Goal: Information Seeking & Learning: Check status

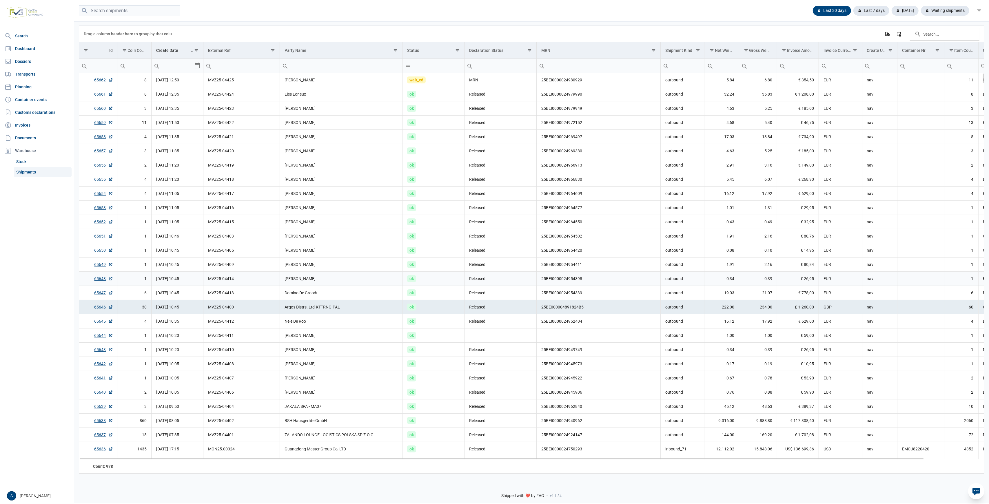
drag, startPoint x: 606, startPoint y: 263, endPoint x: 603, endPoint y: 261, distance: 3.1
click at [606, 263] on td "25BEI0000024954411" at bounding box center [599, 265] width 124 height 14
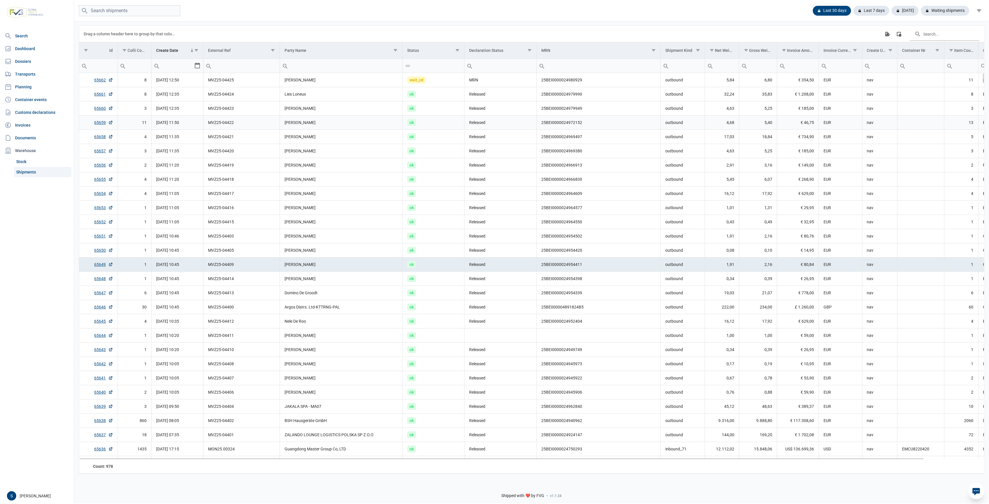
click at [425, 121] on td "ok" at bounding box center [434, 123] width 62 height 14
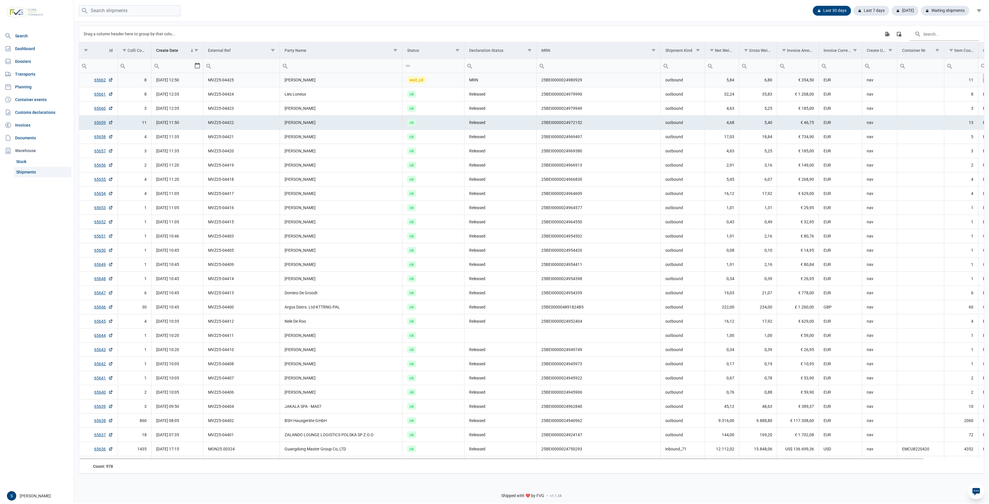
click at [424, 84] on td "wait_cd" at bounding box center [434, 80] width 62 height 14
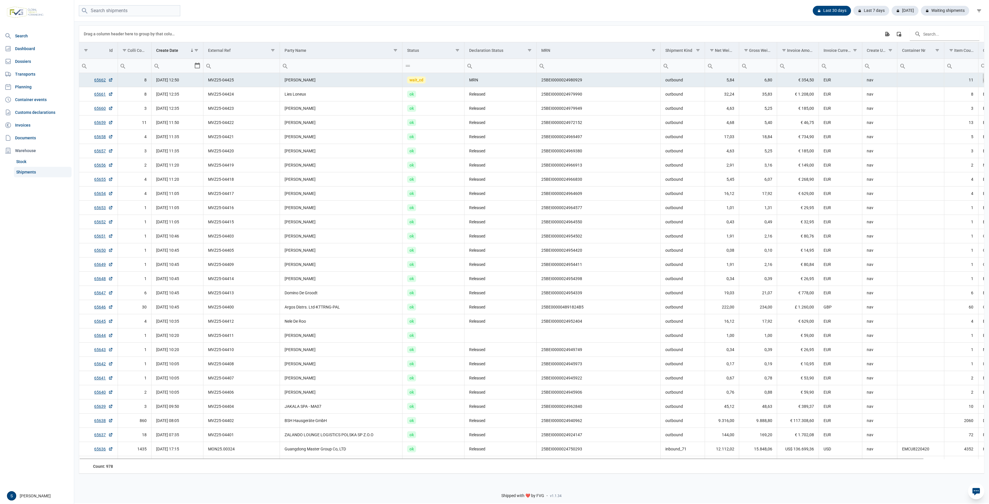
drag, startPoint x: 296, startPoint y: 86, endPoint x: 245, endPoint y: 83, distance: 51.7
click at [294, 85] on td "[PERSON_NAME]" at bounding box center [341, 80] width 123 height 14
click at [955, 15] on div "Waiting shipments" at bounding box center [943, 11] width 53 height 10
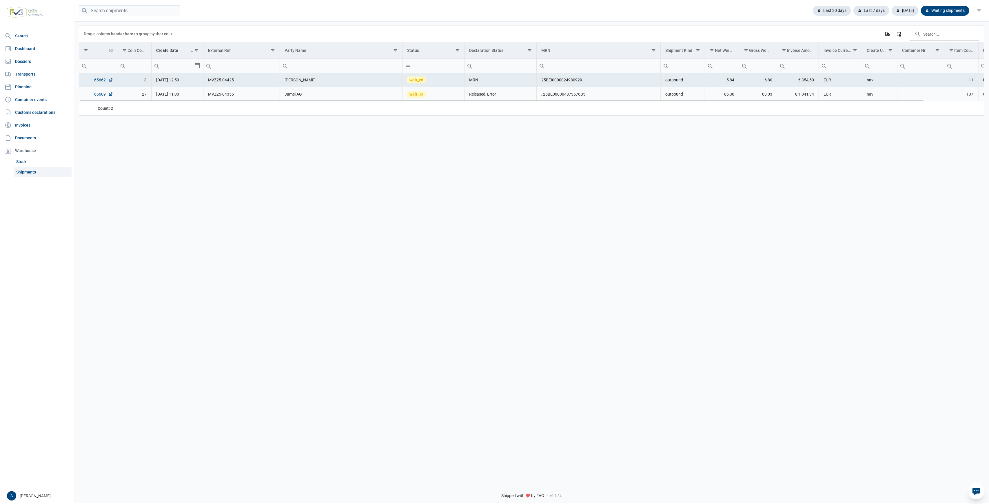
click at [143, 96] on td "27" at bounding box center [135, 94] width 34 height 14
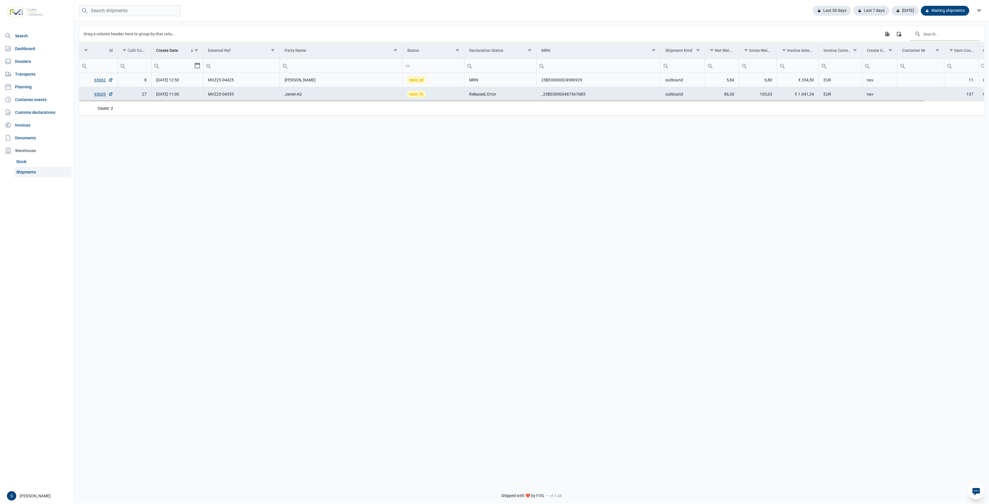
drag, startPoint x: 474, startPoint y: 80, endPoint x: 470, endPoint y: 80, distance: 3.8
click at [473, 80] on td "MRN" at bounding box center [501, 80] width 72 height 14
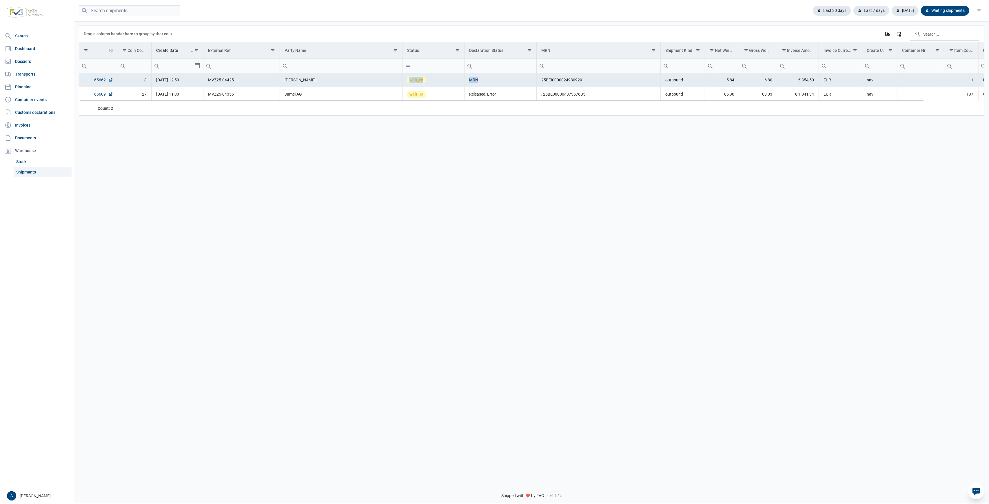
drag, startPoint x: 407, startPoint y: 78, endPoint x: 521, endPoint y: 82, distance: 114.3
click at [523, 82] on tr "65662 8 22-08-2025 12:50 MVZ25-04425 Irina Gaman wait_cd MRN 25BEI0000024980929…" at bounding box center [564, 80] width 970 height 14
click at [480, 78] on td "MRN" at bounding box center [501, 80] width 72 height 14
drag, startPoint x: 507, startPoint y: 77, endPoint x: 432, endPoint y: 82, distance: 75.0
click at [506, 77] on td "MRN" at bounding box center [501, 80] width 72 height 14
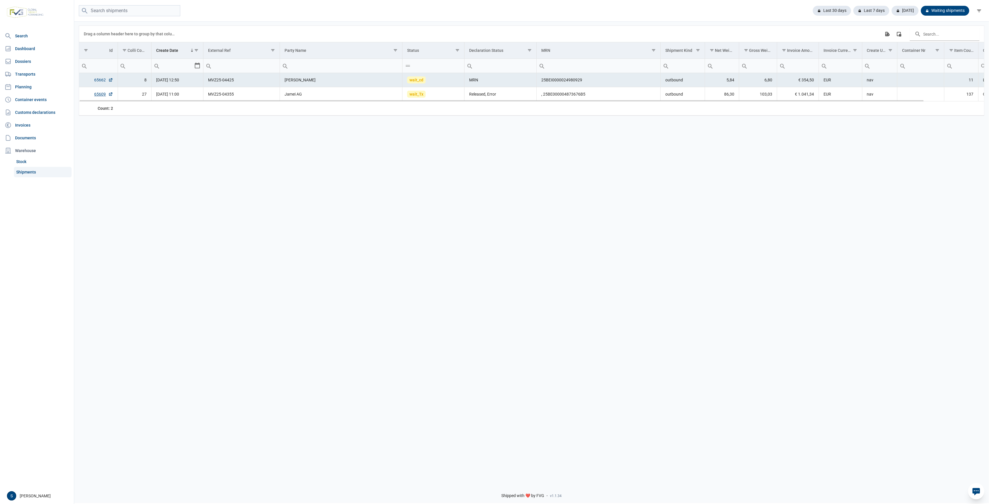
click at [93, 81] on td "65662" at bounding box center [98, 80] width 39 height 14
click at [100, 81] on link "65662" at bounding box center [104, 80] width 19 height 6
click at [288, 80] on td "[PERSON_NAME]" at bounding box center [341, 80] width 123 height 14
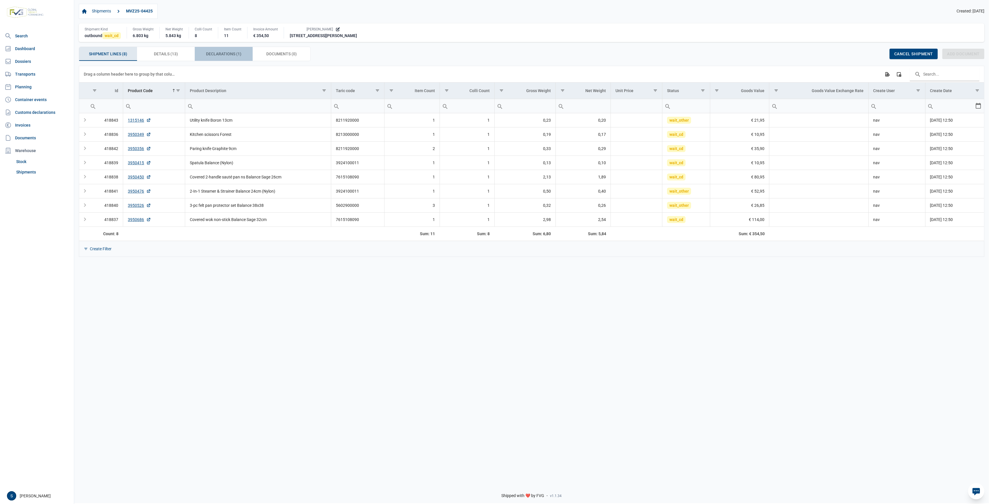
click at [236, 55] on span "Declarations (1) Declarations (1)" at bounding box center [223, 53] width 35 height 7
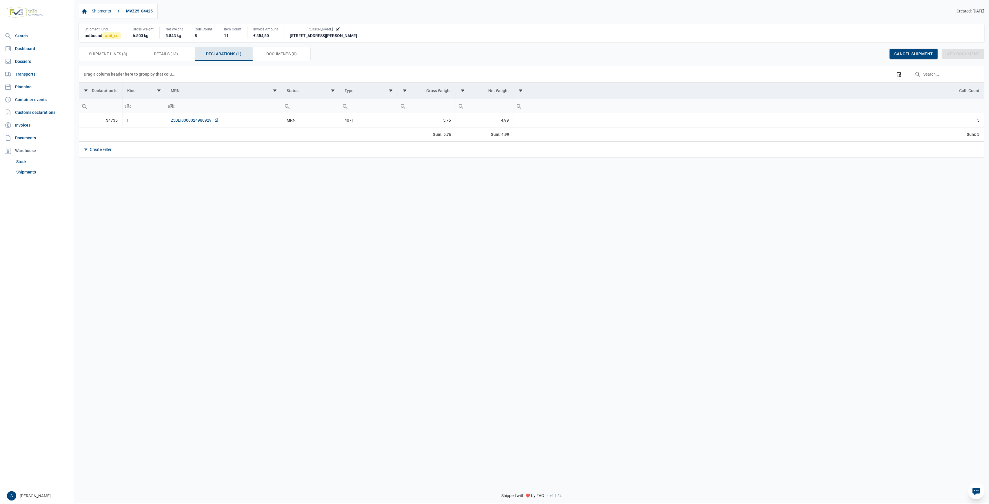
click at [193, 118] on link "25BEI0000024980929" at bounding box center [195, 120] width 48 height 6
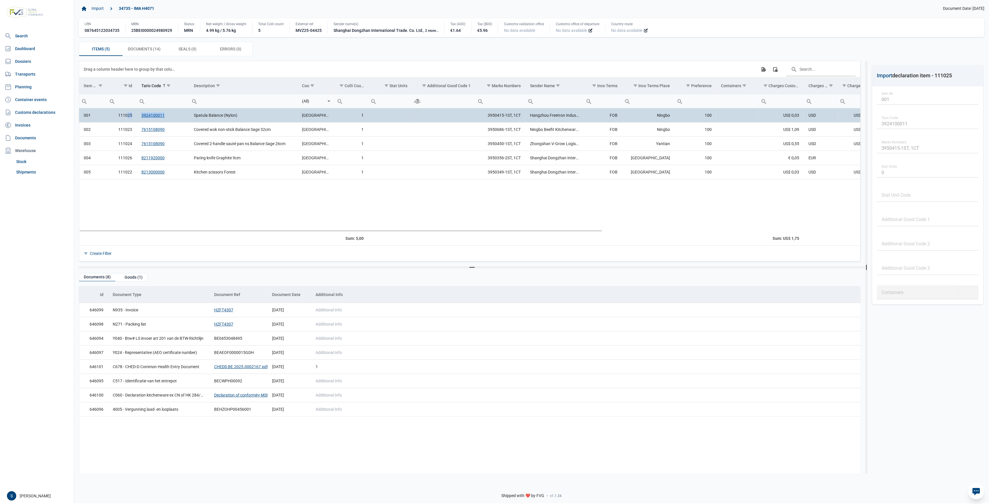
drag, startPoint x: 138, startPoint y: 119, endPoint x: 128, endPoint y: 119, distance: 10.7
click at [128, 119] on tr "001 111025 3924100011 Spatula Balance ([GEOGRAPHIC_DATA]) [GEOGRAPHIC_DATA] 1 3…" at bounding box center [663, 115] width 1168 height 14
drag, startPoint x: 244, startPoint y: 115, endPoint x: 251, endPoint y: 115, distance: 7.8
click at [244, 115] on td "Spatula Balance (Nylon)" at bounding box center [243, 115] width 108 height 14
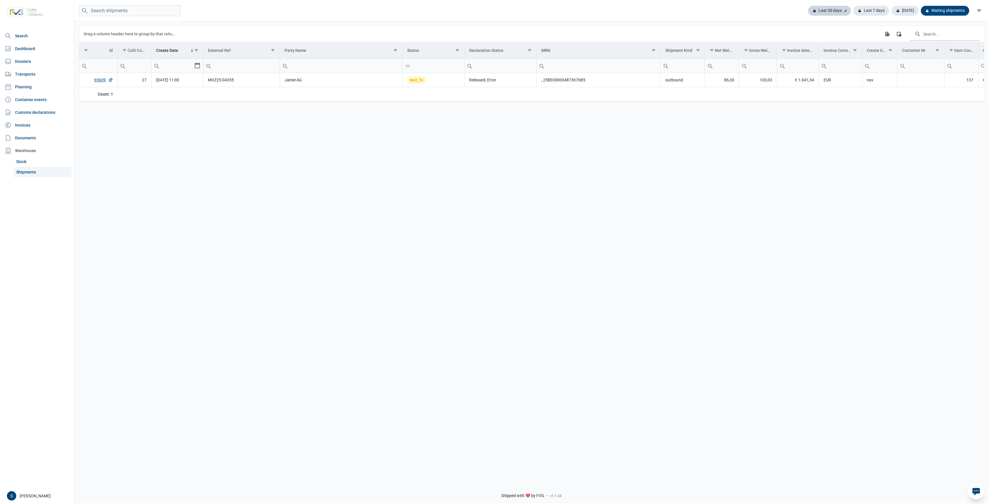
click at [854, 8] on div "Last 30 days" at bounding box center [872, 11] width 36 height 10
